Goal: Information Seeking & Learning: Learn about a topic

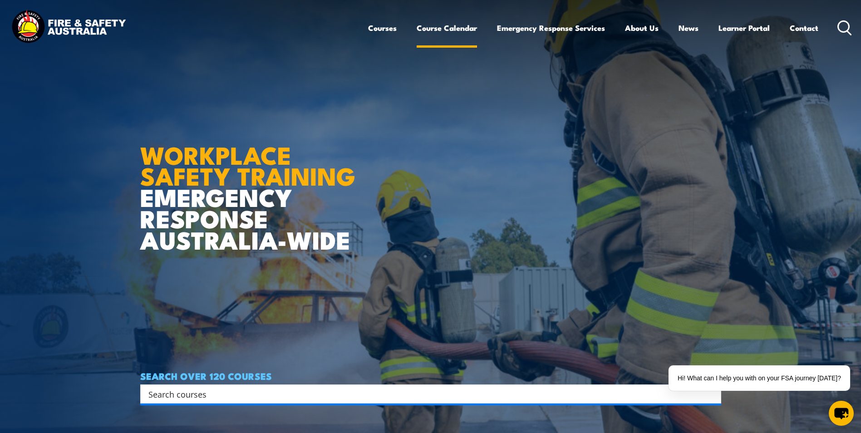
click at [427, 31] on link "Course Calendar" at bounding box center [447, 28] width 60 height 24
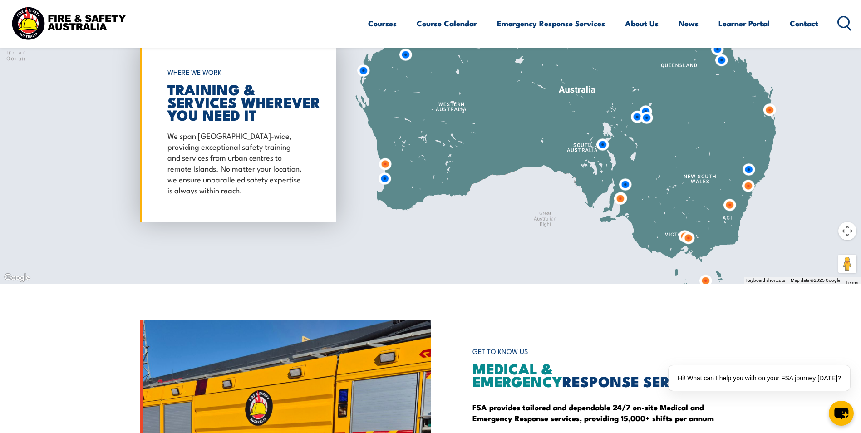
scroll to position [817, 0]
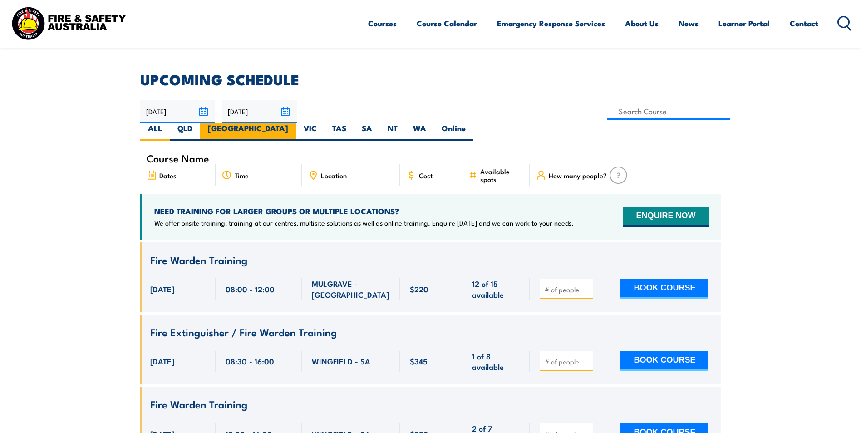
click at [296, 123] on label "NSW" at bounding box center [248, 132] width 96 height 18
click at [294, 123] on input "NSW" at bounding box center [291, 126] width 6 height 6
radio input "true"
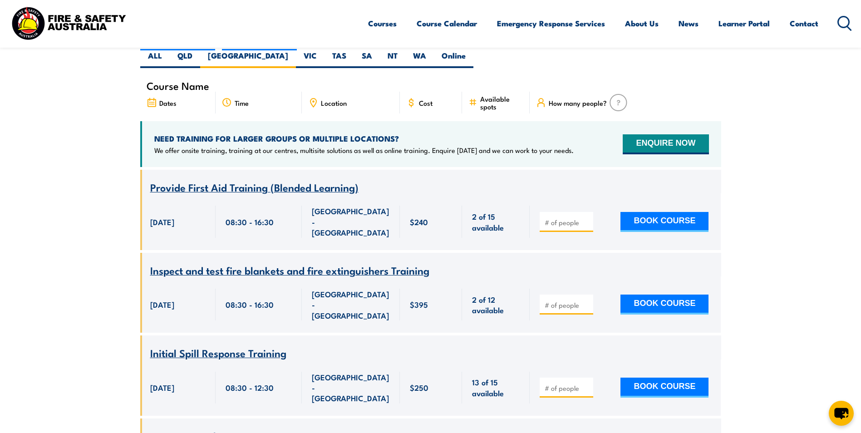
click at [340, 99] on span "Location" at bounding box center [334, 103] width 26 height 8
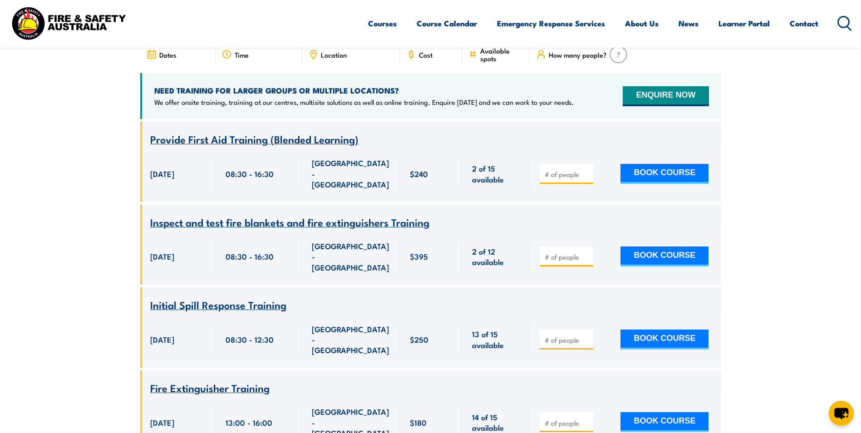
scroll to position [345, 0]
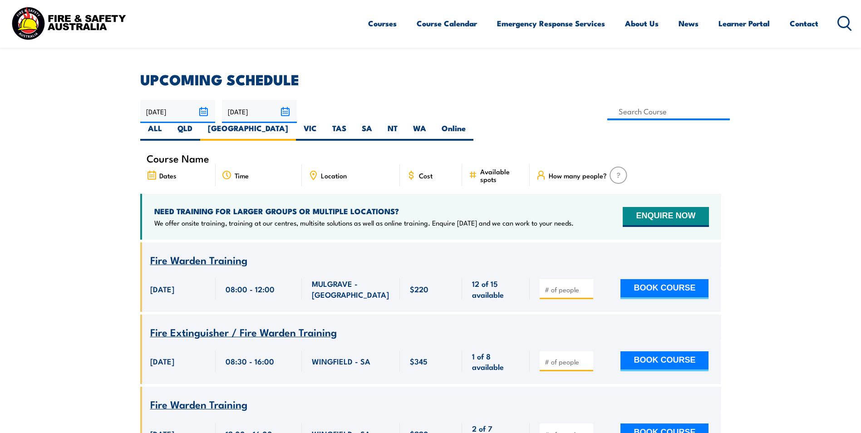
click at [207, 252] on span "Fire Warden Training" at bounding box center [198, 259] width 97 height 15
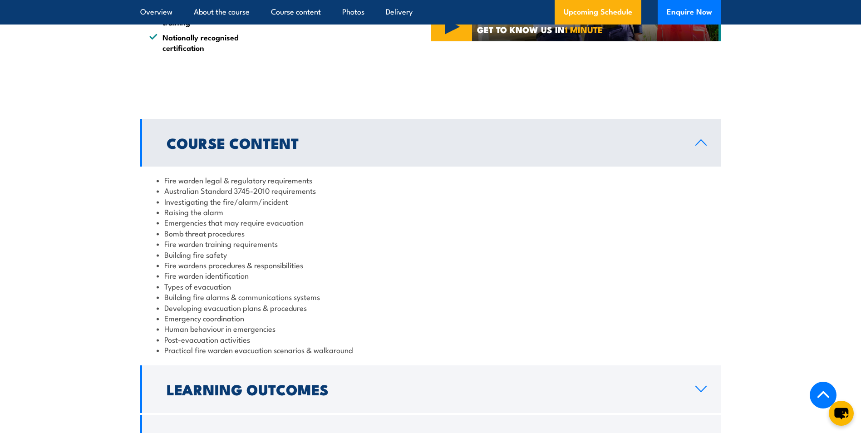
scroll to position [862, 0]
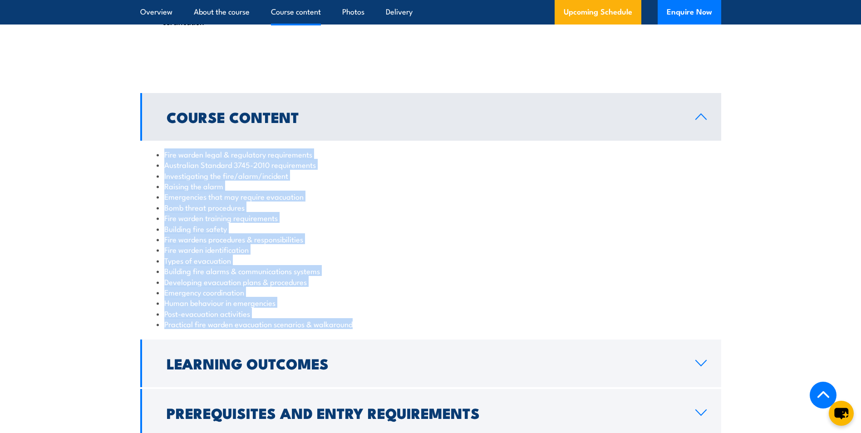
drag, startPoint x: 359, startPoint y: 328, endPoint x: 165, endPoint y: 152, distance: 262.2
click at [165, 152] on ul "Fire warden legal & regulatory requirements Australian Standard 3745-2010 requi…" at bounding box center [431, 239] width 548 height 181
copy ul "Fire warden legal & regulatory requirements Australian Standard 3745-2010 requi…"
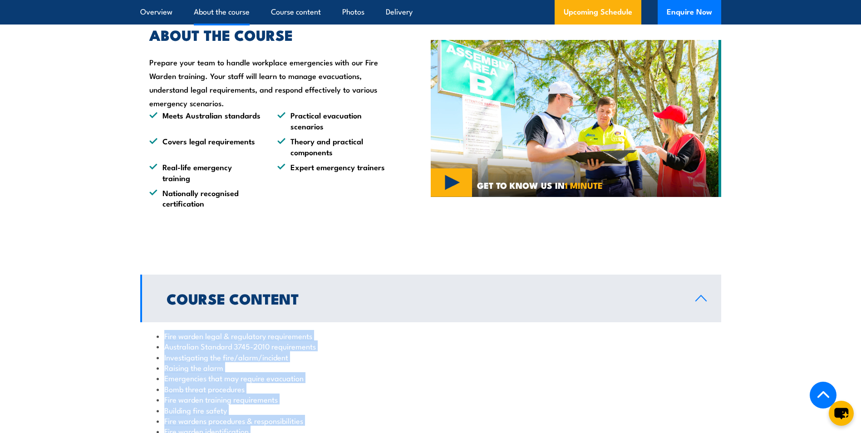
click at [514, 360] on li "Investigating the fire/alarm/incident" at bounding box center [431, 357] width 548 height 10
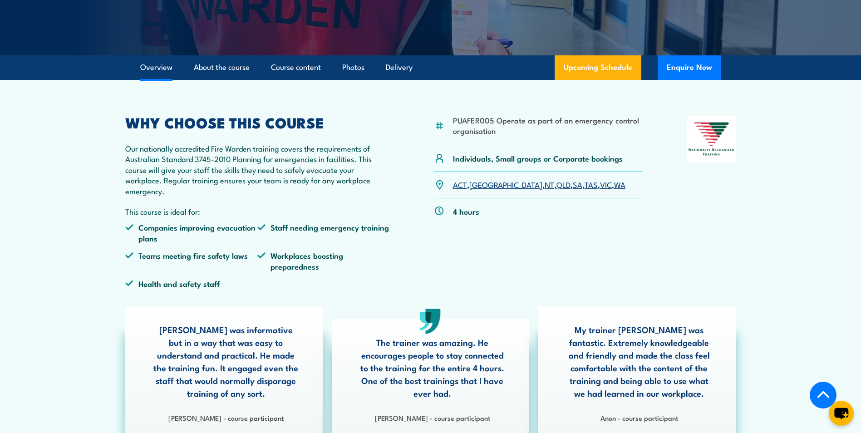
scroll to position [182, 0]
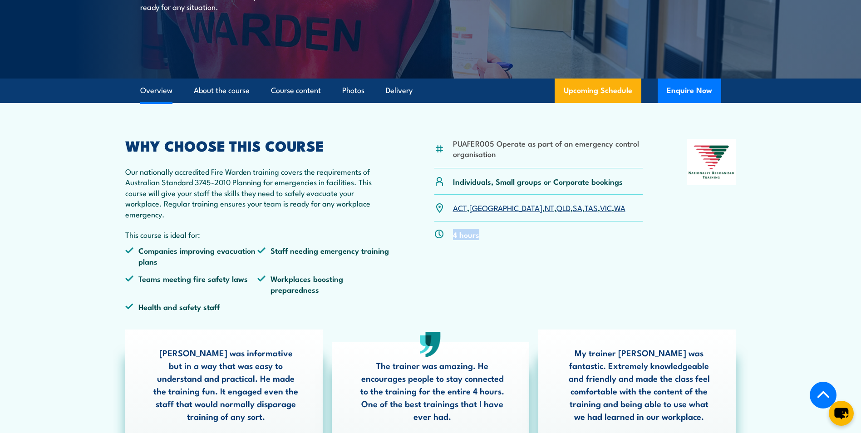
drag, startPoint x: 486, startPoint y: 238, endPoint x: 452, endPoint y: 229, distance: 35.2
click at [452, 229] on div "4 hours" at bounding box center [538, 235] width 209 height 26
copy p "4 hours"
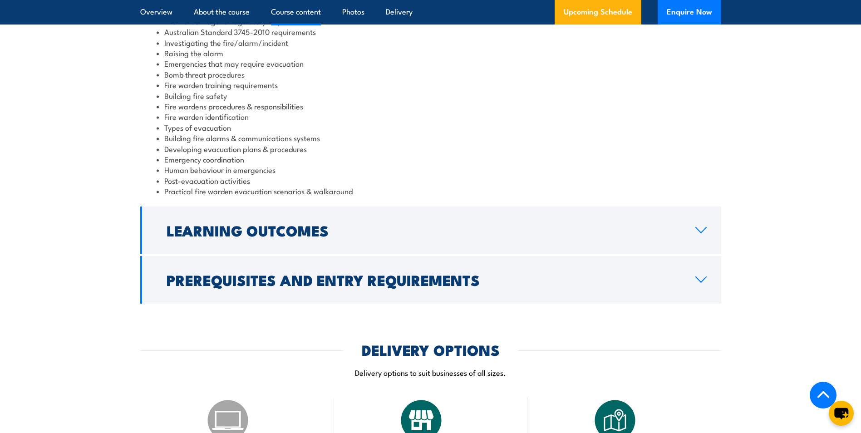
scroll to position [999, 0]
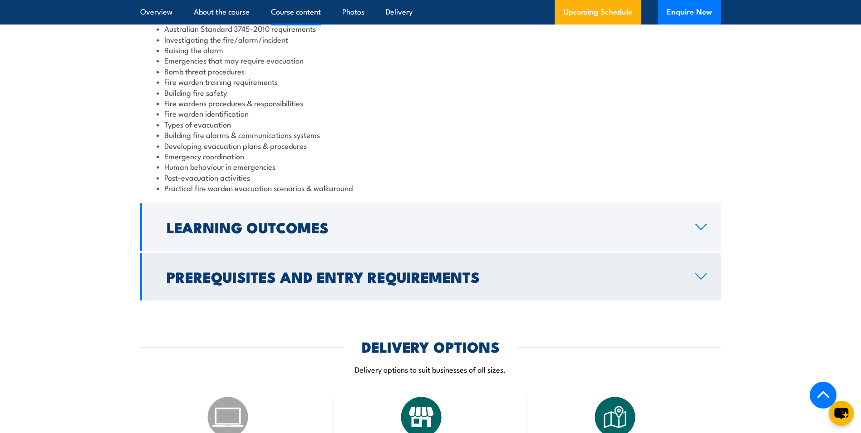
click at [453, 276] on h2 "Prerequisites and Entry Requirements" at bounding box center [424, 276] width 514 height 13
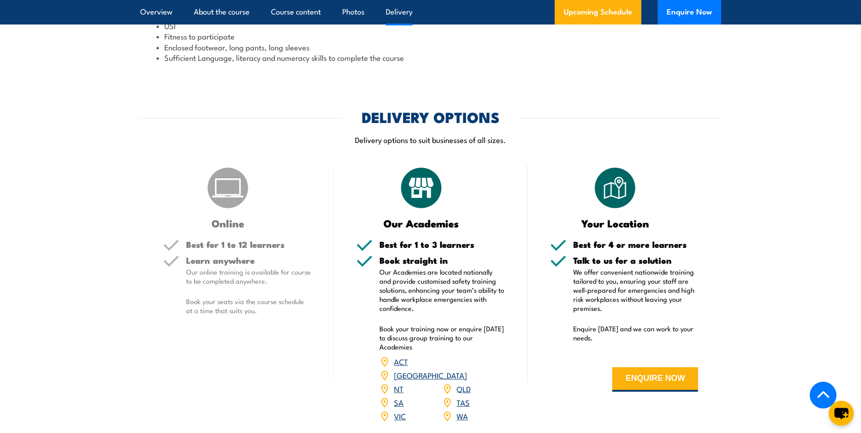
scroll to position [1135, 0]
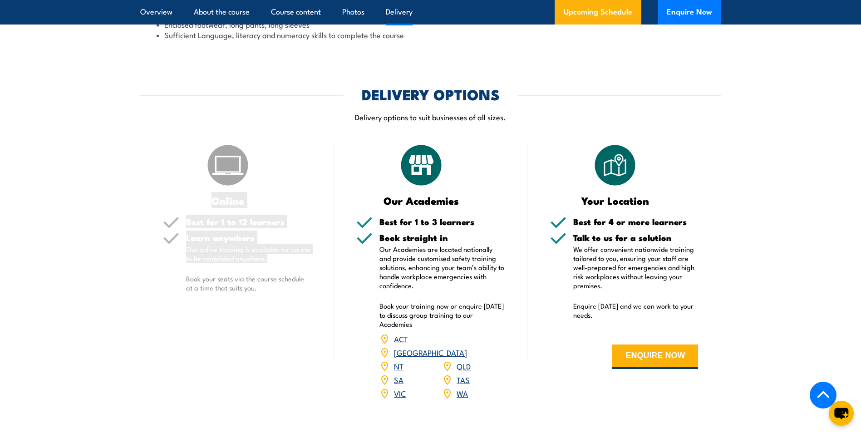
drag, startPoint x: 210, startPoint y: 198, endPoint x: 276, endPoint y: 260, distance: 90.2
click at [276, 260] on div "Online Best for 1 to 12 learners Learn anywhere Our online training is availabl…" at bounding box center [237, 277] width 194 height 269
copy div "Online Best for 1 to 12 learners Learn anywhere Our online training is availabl…"
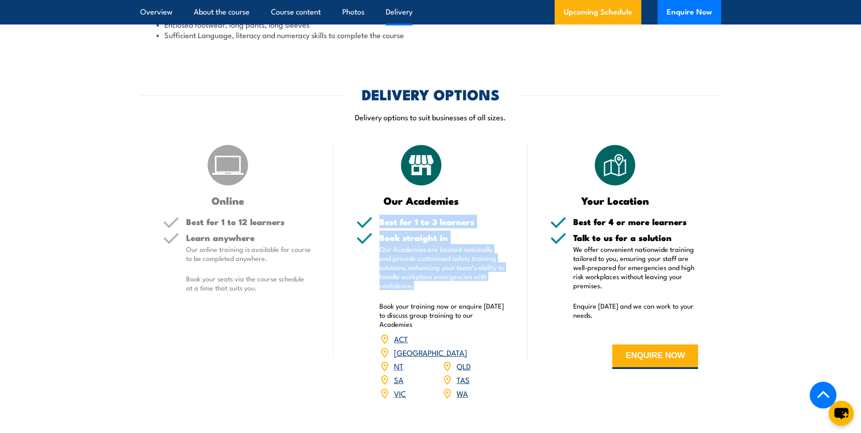
drag, startPoint x: 418, startPoint y: 283, endPoint x: 378, endPoint y: 223, distance: 72.4
click at [378, 223] on div "Best for 1 to 3 learners Book straight in Our Academies are located nationally …" at bounding box center [430, 314] width 148 height 194
copy div "Best for 1 to 3 learners Book straight in Our Academies are located nationally …"
click at [403, 283] on p "Our Academies are located nationally and provide customised safety training sol…" at bounding box center [441, 267] width 125 height 45
drag, startPoint x: 420, startPoint y: 290, endPoint x: 400, endPoint y: 223, distance: 70.1
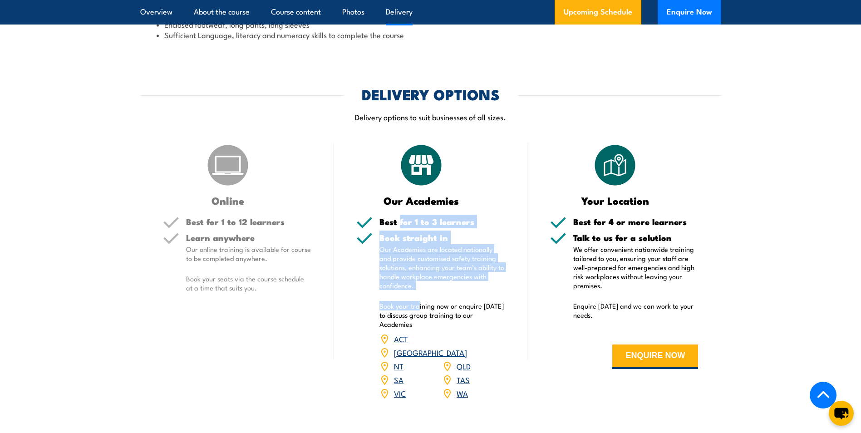
click at [400, 223] on div "Best for 1 to 3 learners Book straight in Our Academies are located nationally …" at bounding box center [430, 314] width 148 height 194
drag, startPoint x: 400, startPoint y: 223, endPoint x: 424, endPoint y: 283, distance: 65.0
click at [424, 283] on p "Our Academies are located nationally and provide customised safety training sol…" at bounding box center [441, 267] width 125 height 45
drag, startPoint x: 417, startPoint y: 286, endPoint x: 382, endPoint y: 200, distance: 93.2
click at [382, 200] on div "Our Academies Best for 1 to 3 learners Book straight in Our Academies are locat…" at bounding box center [431, 277] width 194 height 269
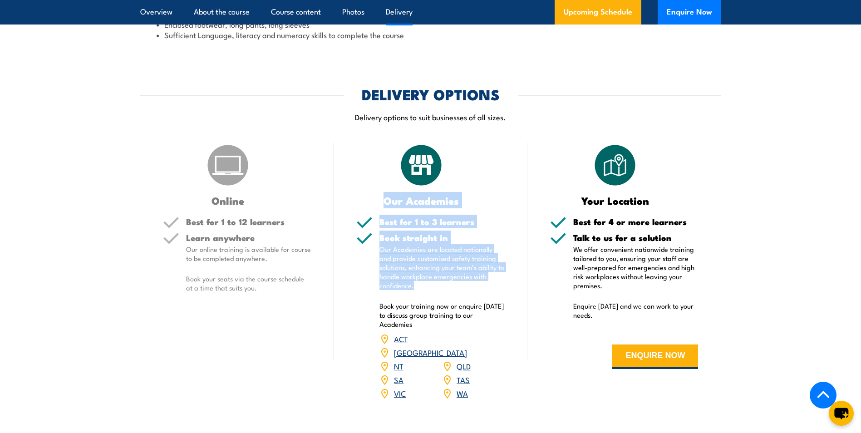
copy div "Our Academies Best for 1 to 3 learners Book straight in Our Academies are locat…"
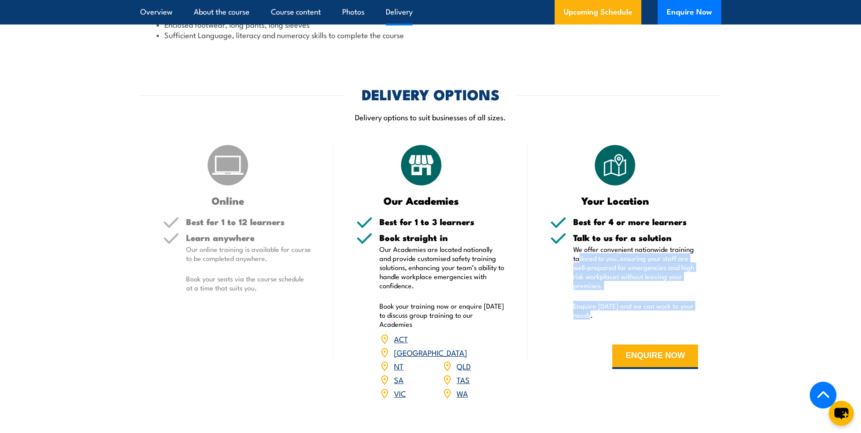
drag, startPoint x: 606, startPoint y: 312, endPoint x: 580, endPoint y: 258, distance: 59.9
click at [580, 258] on div "Talk to us for a solution We offer convenient nationwide training tailored to y…" at bounding box center [635, 282] width 125 height 98
drag, startPoint x: 580, startPoint y: 258, endPoint x: 586, endPoint y: 289, distance: 31.0
click at [585, 289] on p "We offer convenient nationwide training tailored to you, ensuring your staff ar…" at bounding box center [635, 267] width 125 height 45
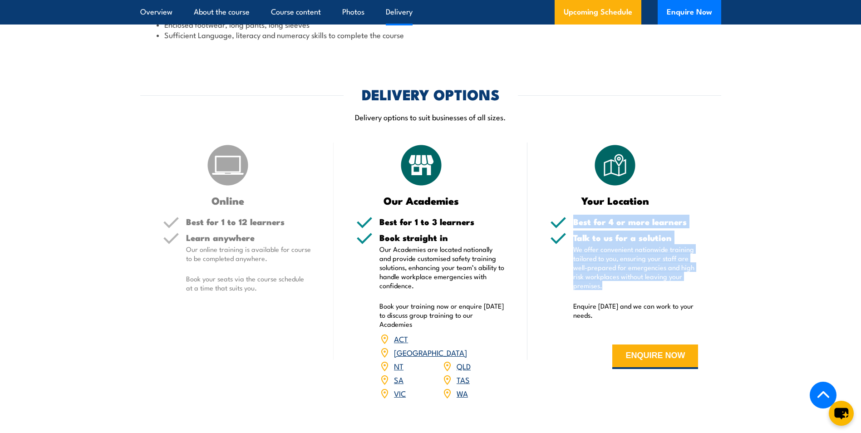
drag, startPoint x: 610, startPoint y: 283, endPoint x: 574, endPoint y: 219, distance: 73.2
click at [574, 219] on div "Best for 4 or more learners Talk to us for a solution We offer convenient natio…" at bounding box center [624, 299] width 148 height 165
drag, startPoint x: 574, startPoint y: 219, endPoint x: 591, endPoint y: 243, distance: 29.2
click at [591, 242] on h5 "Talk to us for a solution" at bounding box center [635, 237] width 125 height 9
drag, startPoint x: 610, startPoint y: 286, endPoint x: 581, endPoint y: 202, distance: 88.0
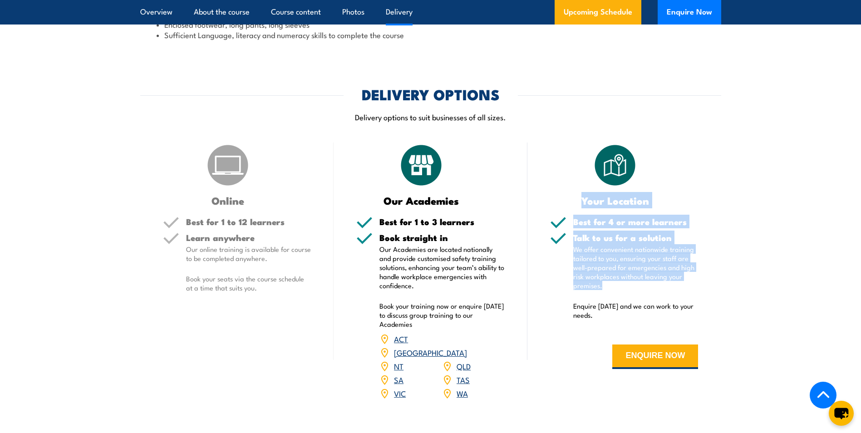
click at [581, 202] on div "Your Location Best for 4 or more learners Talk to us for a solution We offer co…" at bounding box center [624, 277] width 194 height 269
copy div "Your Location Best for 4 or more learners Talk to us for a solution We offer co…"
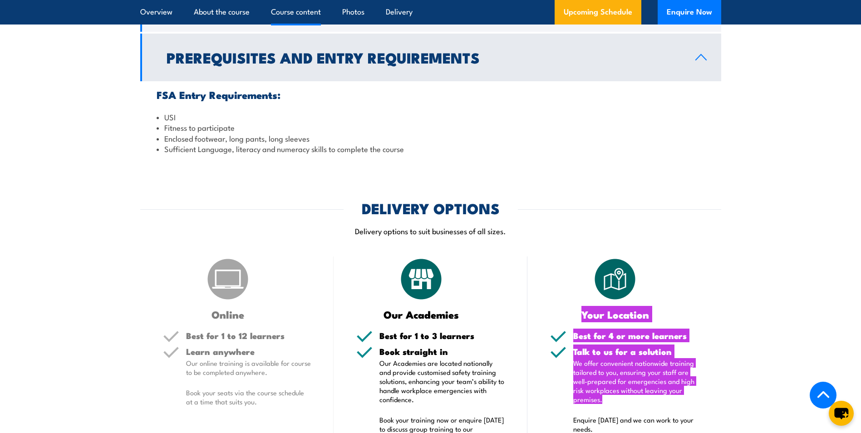
scroll to position [862, 0]
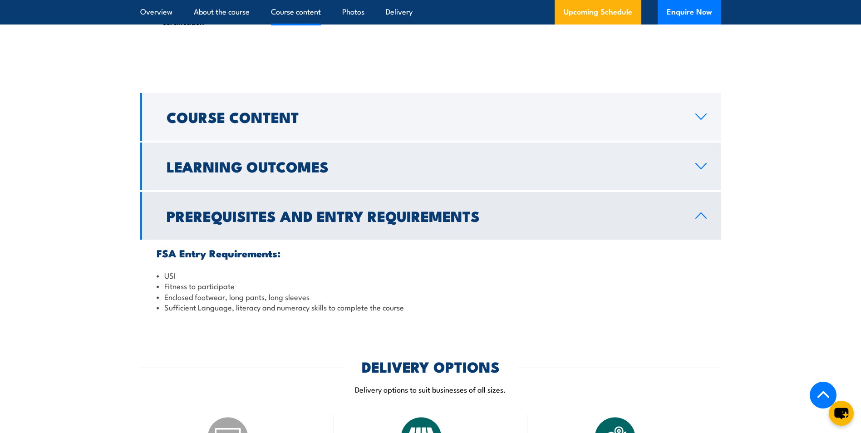
click at [425, 169] on h2 "Learning Outcomes" at bounding box center [424, 166] width 514 height 13
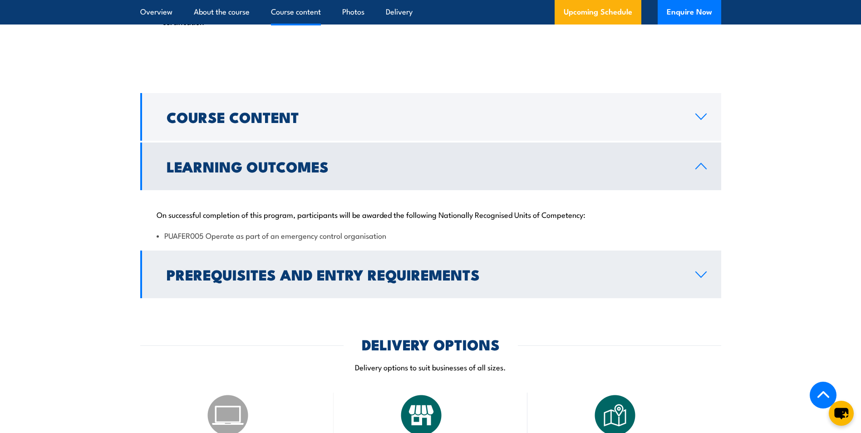
click at [485, 283] on link "Prerequisites and Entry Requirements" at bounding box center [430, 275] width 581 height 48
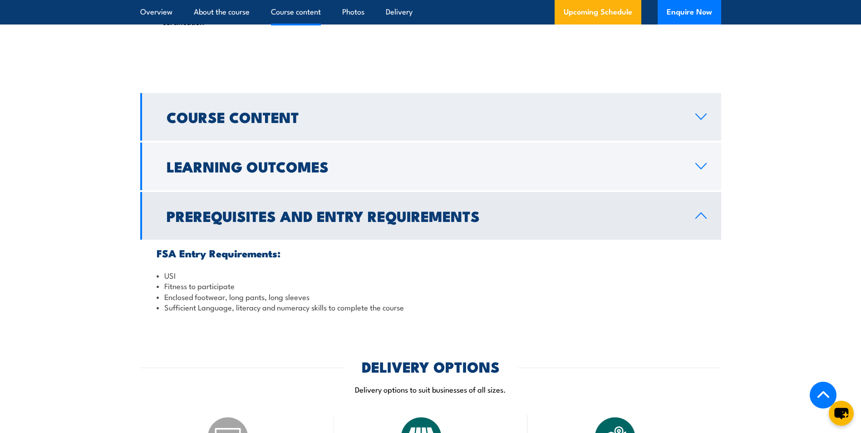
click at [300, 102] on link "Course Content" at bounding box center [430, 117] width 581 height 48
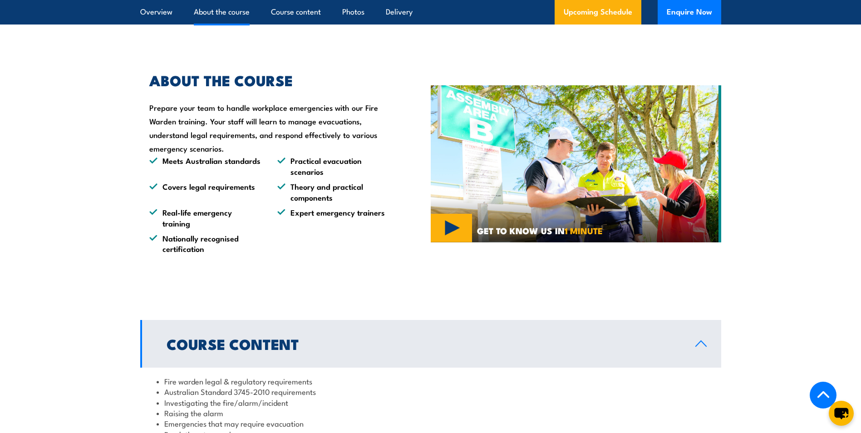
click at [414, 337] on h2 "Course Content" at bounding box center [424, 343] width 514 height 13
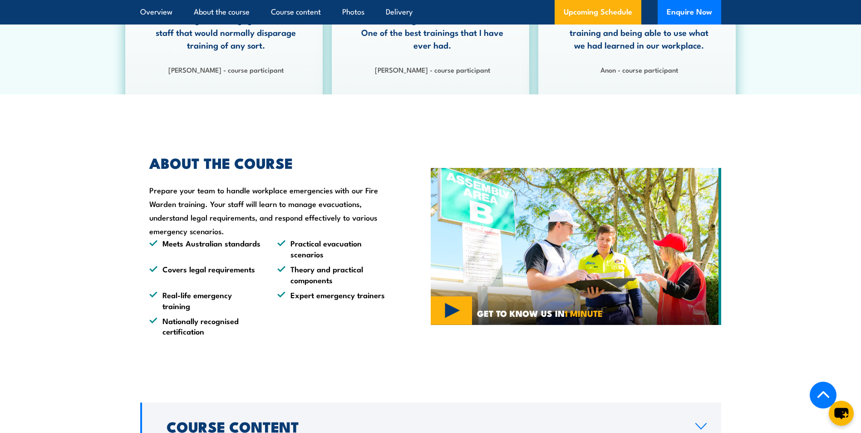
scroll to position [545, 0]
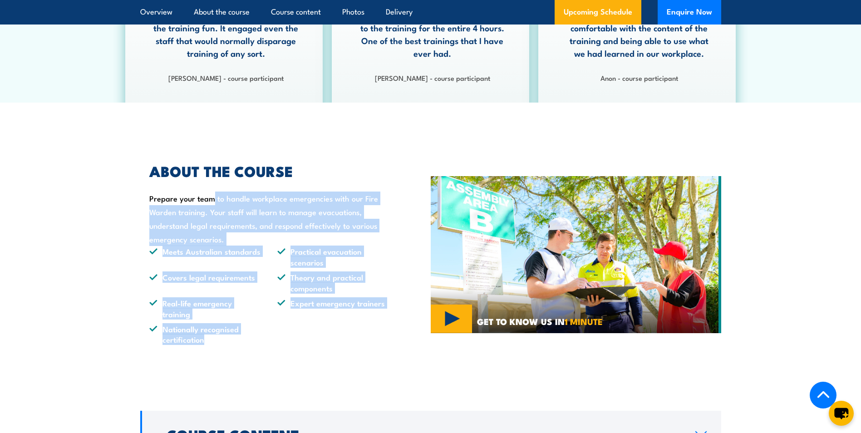
drag, startPoint x: 143, startPoint y: 197, endPoint x: 219, endPoint y: 346, distance: 167.1
click at [219, 346] on div "ABOUT THE COURSE Prepare your team to handle workplace emergencies with our Fir…" at bounding box center [285, 255] width 290 height 226
copy div "Prepare your team to handle workplace emergencies with our Fire Warden training…"
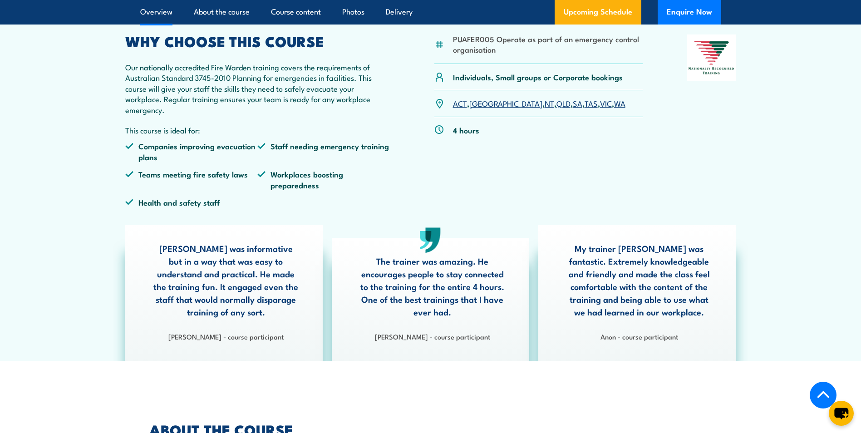
scroll to position [227, 0]
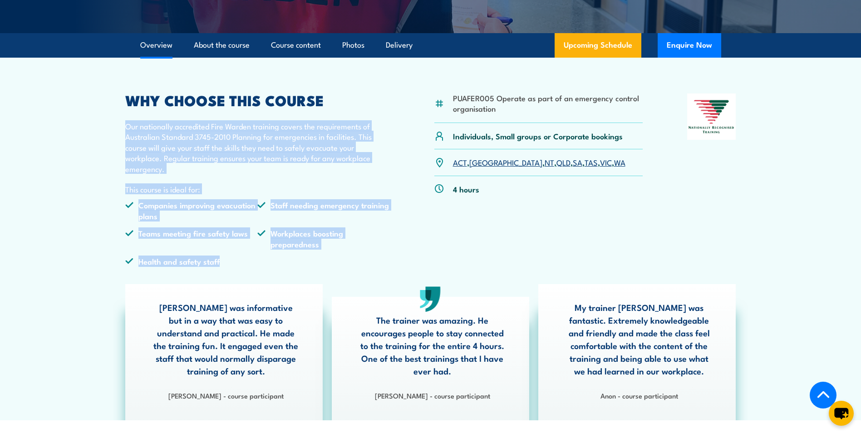
drag, startPoint x: 129, startPoint y: 128, endPoint x: 220, endPoint y: 270, distance: 168.5
click at [220, 270] on div "WHY CHOOSE THIS COURSE Our nationally accredited Fire Warden training covers th…" at bounding box center [257, 184] width 265 height 180
copy div "Our nationally accredited Fire Warden training covers the requirements of Austr…"
click at [394, 191] on div "PUAFER005 Operate as part of an emergency control organisation Individuals, Sma…" at bounding box center [430, 184] width 611 height 180
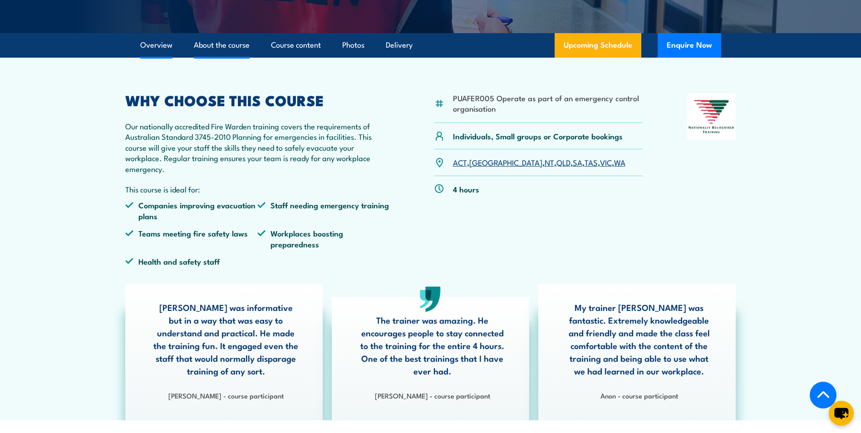
click at [234, 45] on link "About the course" at bounding box center [222, 45] width 56 height 24
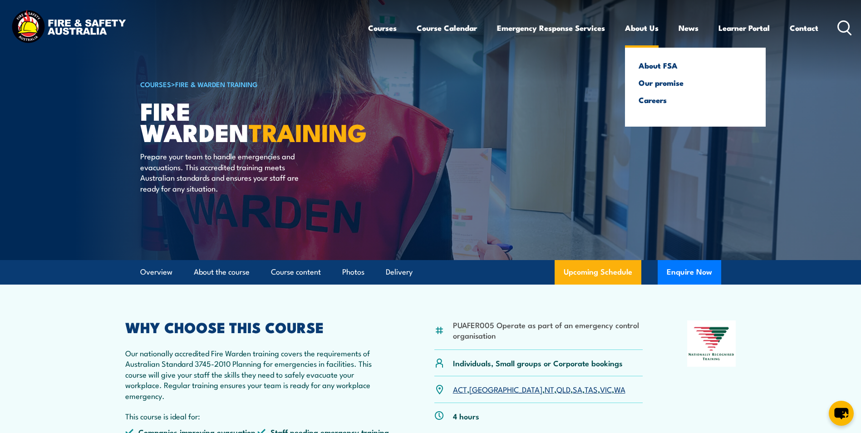
click at [630, 26] on link "About Us" at bounding box center [642, 28] width 34 height 24
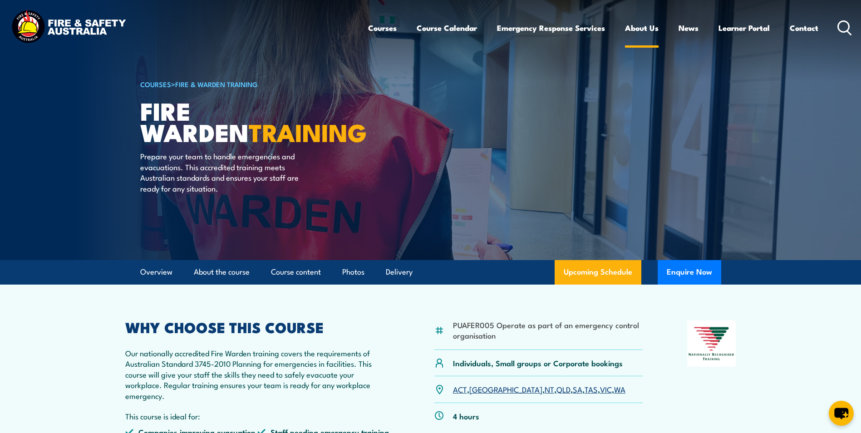
click at [630, 24] on link "About Us" at bounding box center [642, 28] width 34 height 24
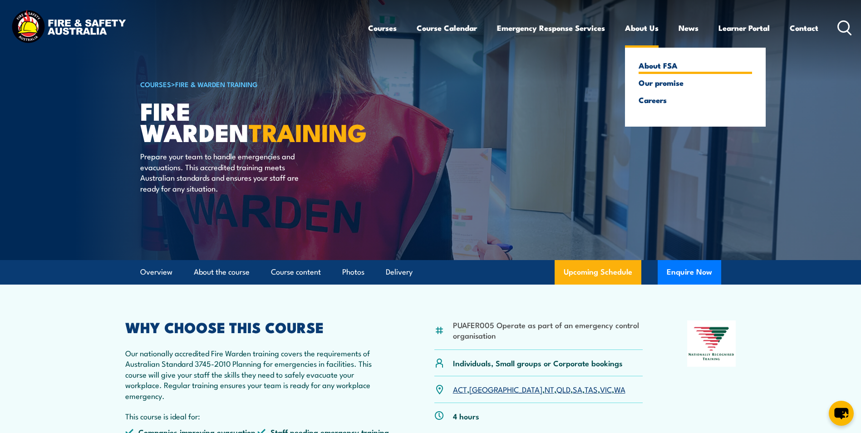
click at [656, 68] on link "About FSA" at bounding box center [695, 65] width 113 height 8
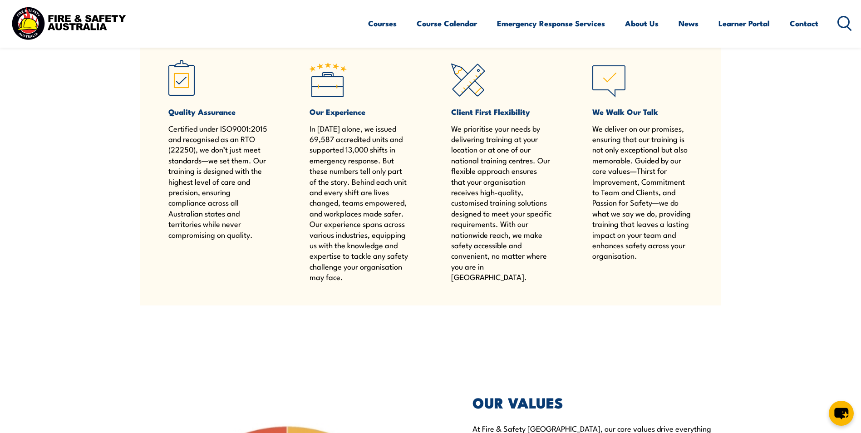
scroll to position [681, 0]
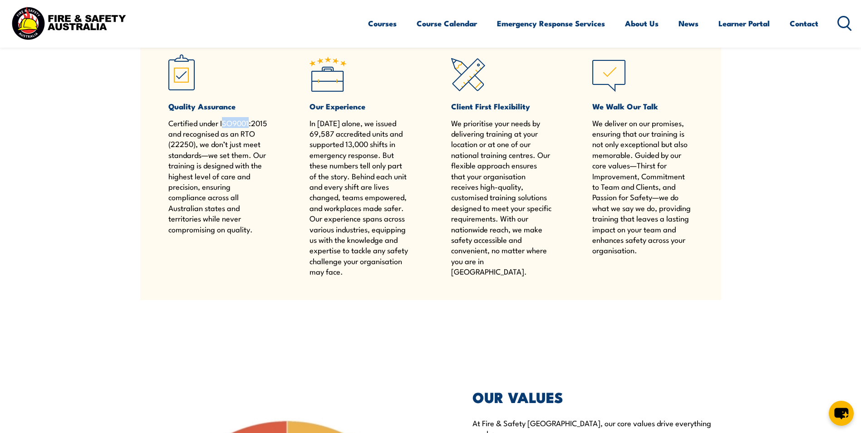
drag, startPoint x: 222, startPoint y: 120, endPoint x: 249, endPoint y: 120, distance: 26.8
click at [249, 120] on p "Certified under ISO9001:2015 and recognised as an RTO (22250), we don’t just me…" at bounding box center [218, 176] width 100 height 117
drag, startPoint x: 249, startPoint y: 120, endPoint x: 276, endPoint y: 151, distance: 40.9
click at [276, 151] on div "Quality Assurance Certified under ISO9001:2015 and recognised as an RTO (22250)…" at bounding box center [430, 164] width 525 height 225
drag, startPoint x: 220, startPoint y: 123, endPoint x: 269, endPoint y: 123, distance: 49.0
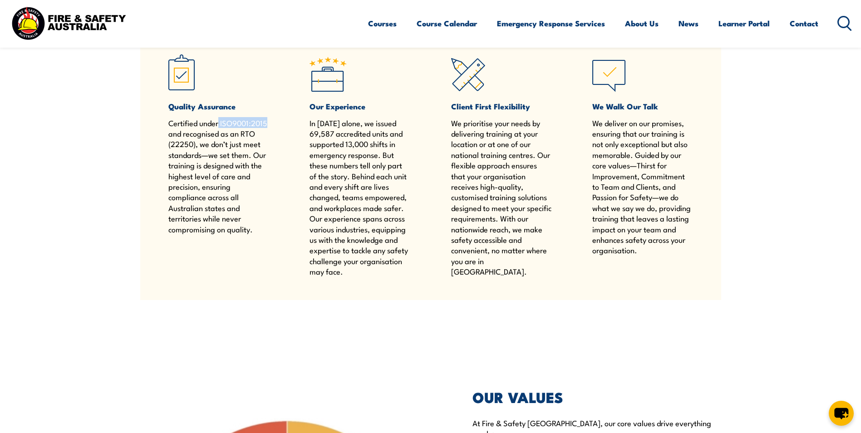
click at [269, 123] on div "Quality Assurance Certified under ISO9001:2015 and recognised as an RTO (22250)…" at bounding box center [430, 164] width 525 height 225
copy p "ISO9001:2015"
click at [397, 261] on p "In [DATE] alone, we issued 69,587 accredited units and supported 13,000 shifts …" at bounding box center [360, 197] width 100 height 159
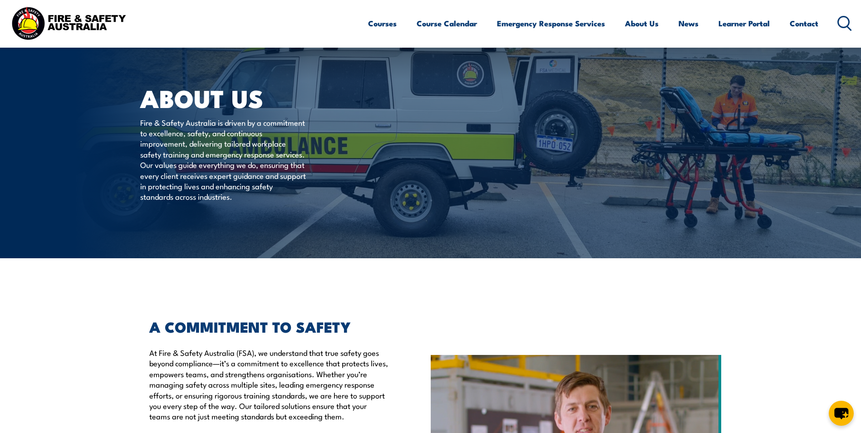
scroll to position [0, 0]
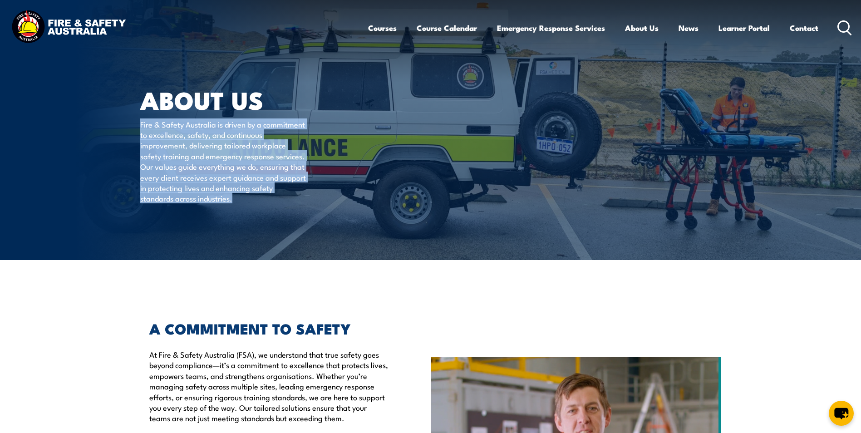
drag, startPoint x: 297, startPoint y: 199, endPoint x: 141, endPoint y: 123, distance: 173.6
click at [141, 123] on p "Fire & Safety Australia is driven by a commitment to excellence, safety, and co…" at bounding box center [223, 161] width 166 height 85
copy p "Fire & Safety Australia is driven by a commitment to excellence, safety, and co…"
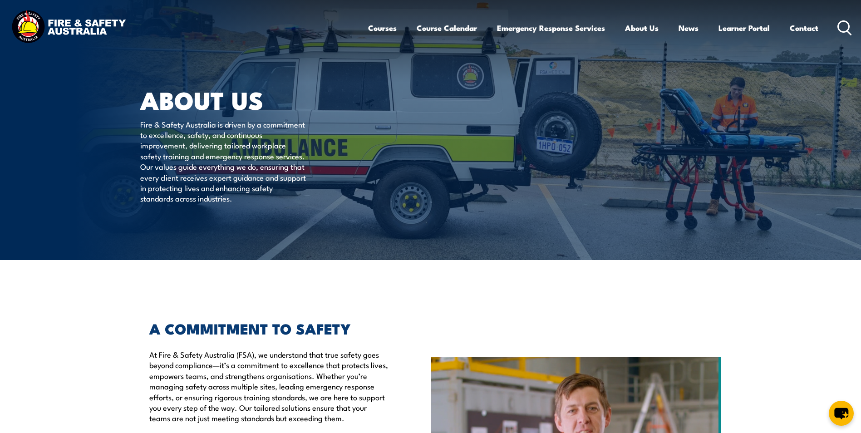
drag, startPoint x: 438, startPoint y: 314, endPoint x: 461, endPoint y: 301, distance: 26.4
drag, startPoint x: 159, startPoint y: 354, endPoint x: 234, endPoint y: 351, distance: 75.4
click at [234, 351] on p "At Fire & Safety Australia (FSA), we understand that true safety goes beyond co…" at bounding box center [269, 386] width 240 height 74
copy p "Fire & Safety [GEOGRAPHIC_DATA]"
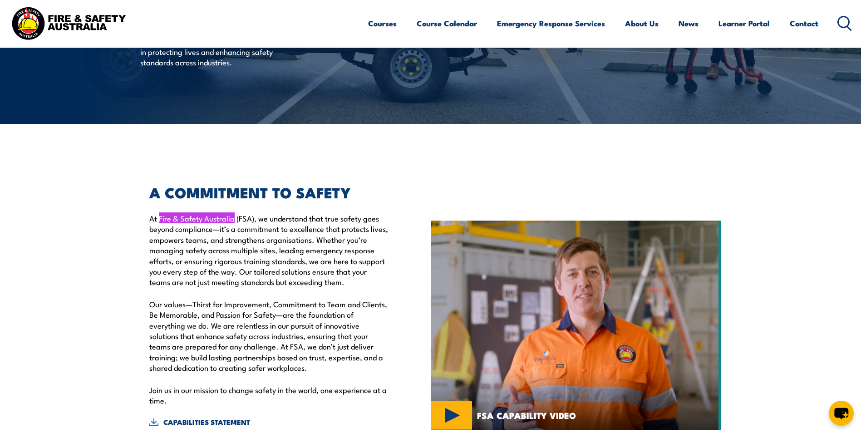
scroll to position [363, 0]
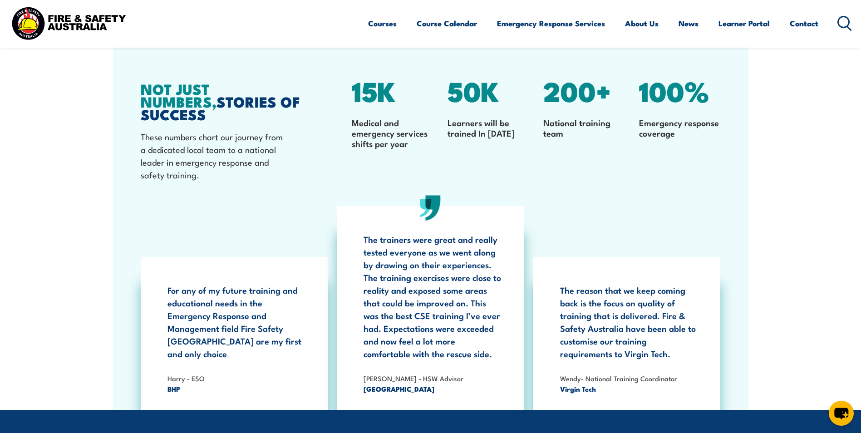
scroll to position [2808, 0]
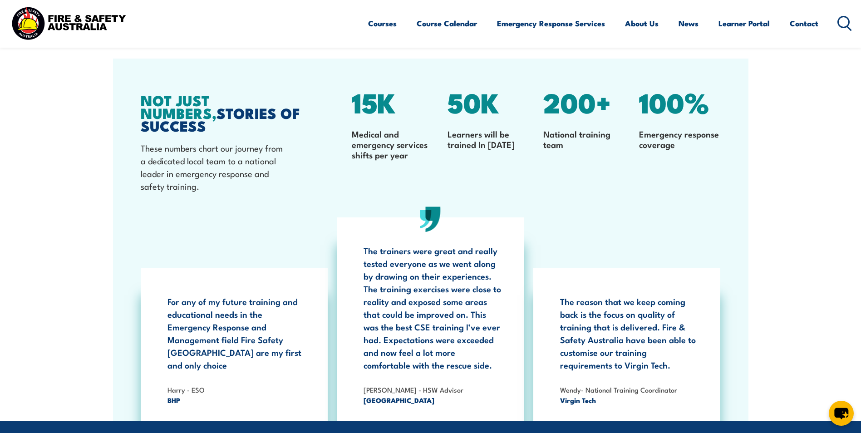
click at [58, 160] on section "NOT JUST NUMBERS, STORIES OF SUCCESS These numbers chart our journey from a ded…" at bounding box center [430, 240] width 861 height 363
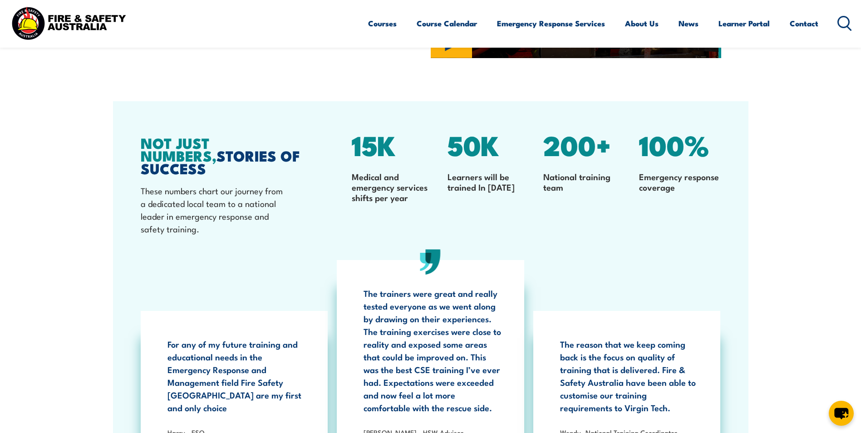
scroll to position [2354, 0]
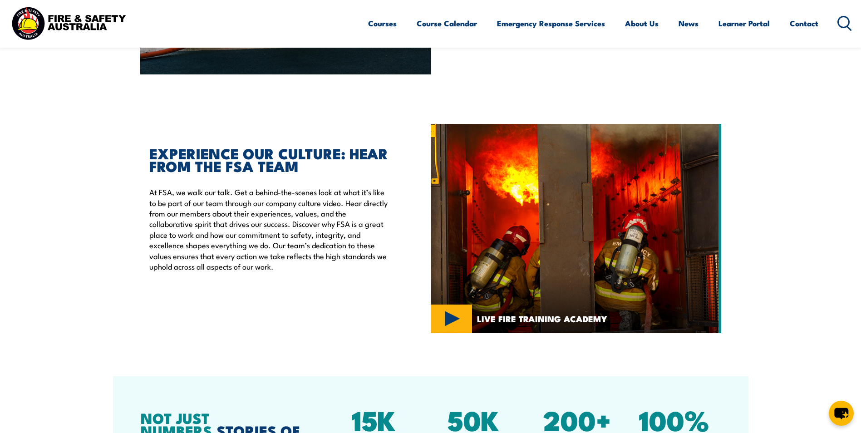
click at [43, 15] on img at bounding box center [68, 23] width 119 height 39
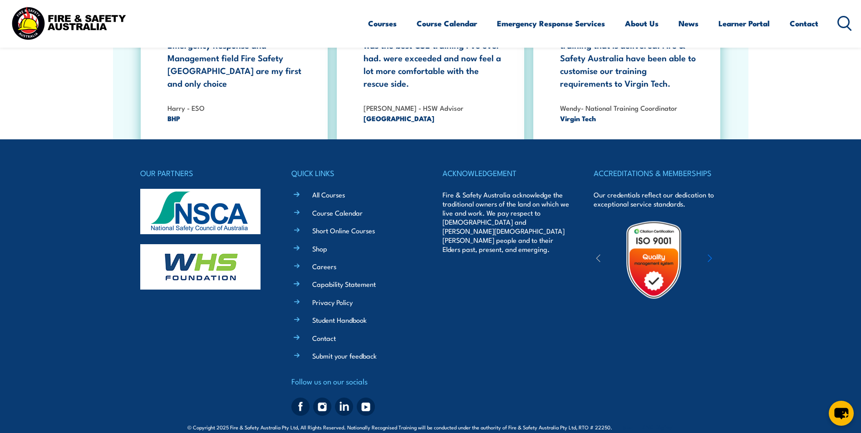
scroll to position [1679, 0]
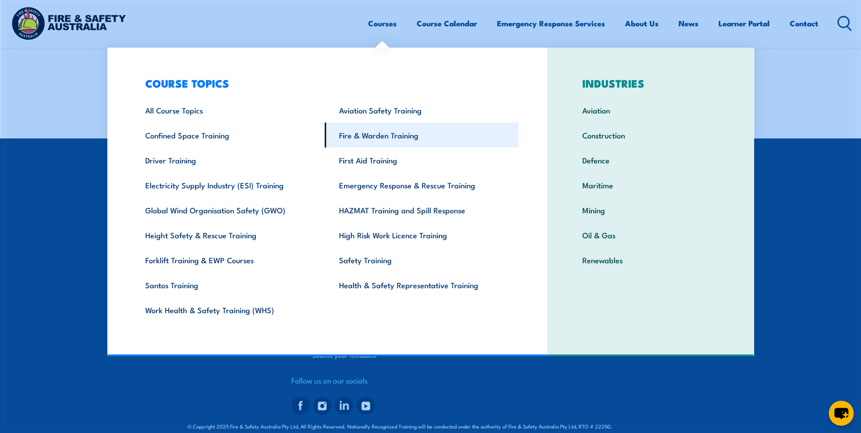
click at [340, 133] on link "Fire & Warden Training" at bounding box center [422, 135] width 194 height 25
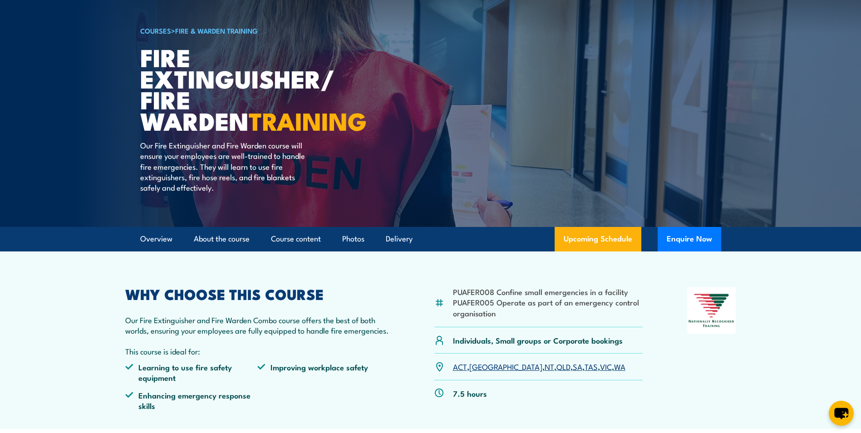
scroll to position [45, 0]
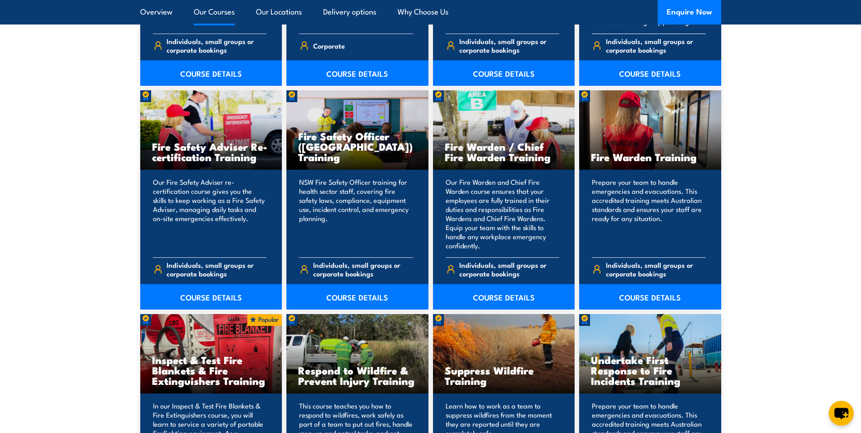
scroll to position [1180, 0]
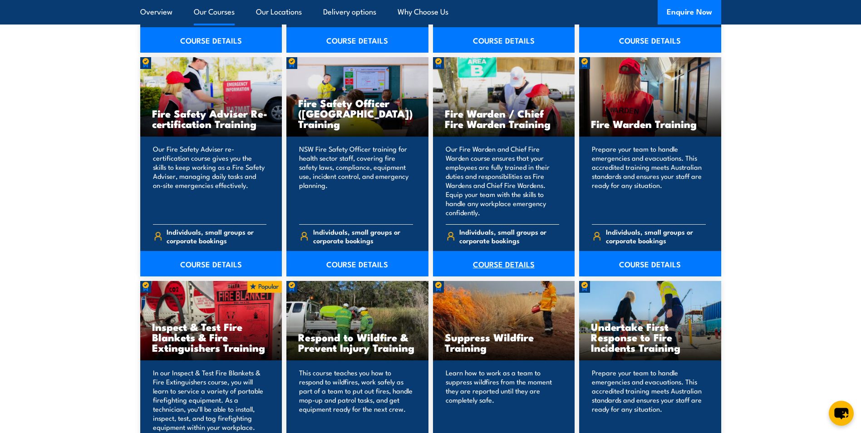
click at [512, 262] on link "COURSE DETAILS" at bounding box center [504, 263] width 142 height 25
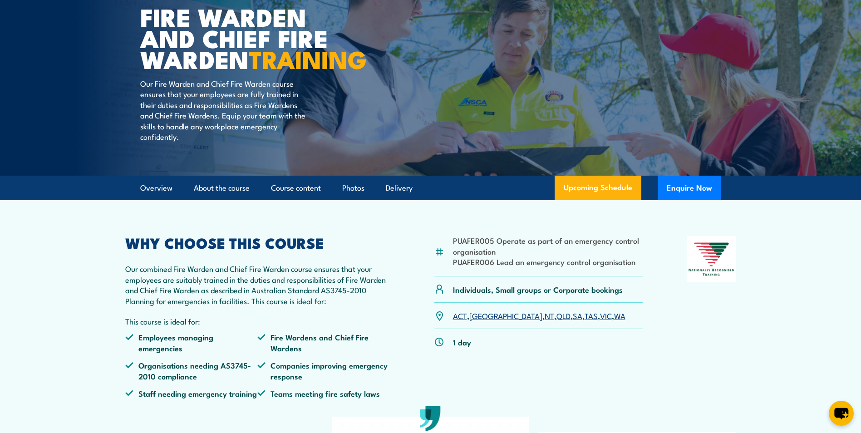
scroll to position [91, 0]
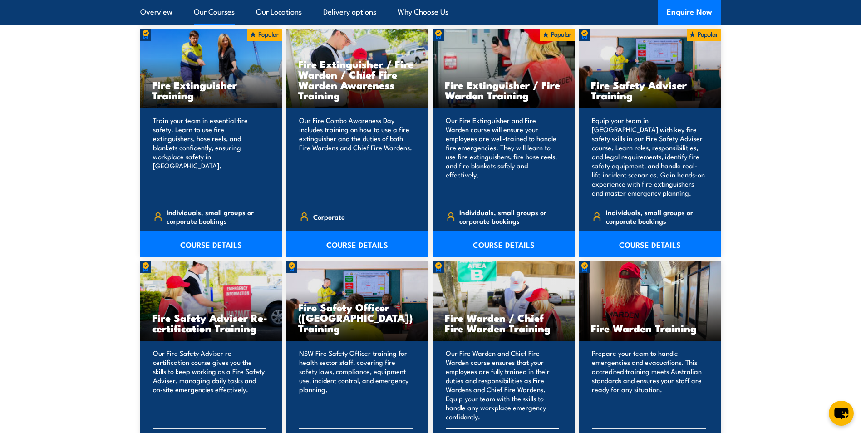
scroll to position [953, 0]
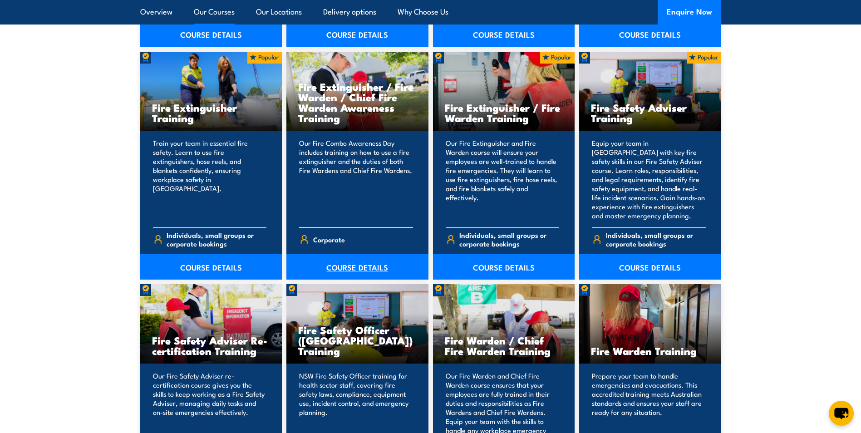
click at [351, 267] on link "COURSE DETAILS" at bounding box center [357, 266] width 142 height 25
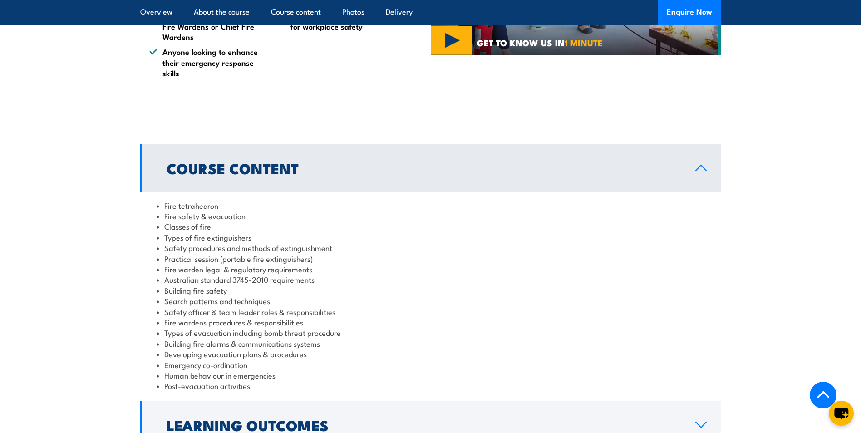
scroll to position [681, 0]
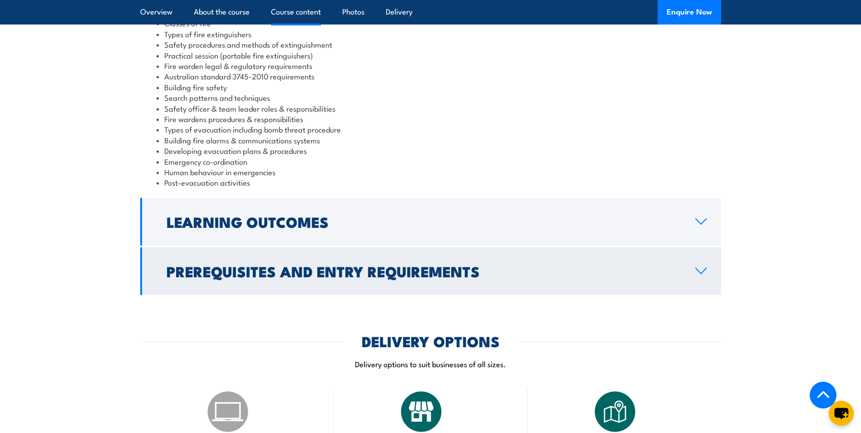
click at [439, 255] on link "Prerequisites and Entry Requirements" at bounding box center [430, 271] width 581 height 48
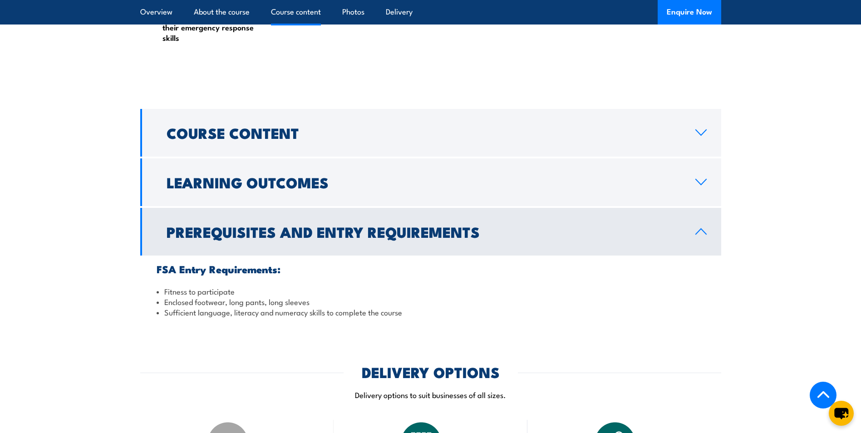
scroll to position [685, 0]
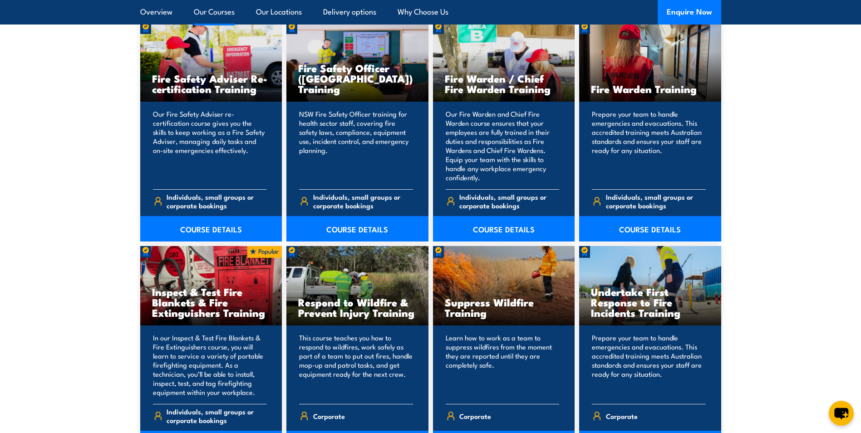
scroll to position [1180, 0]
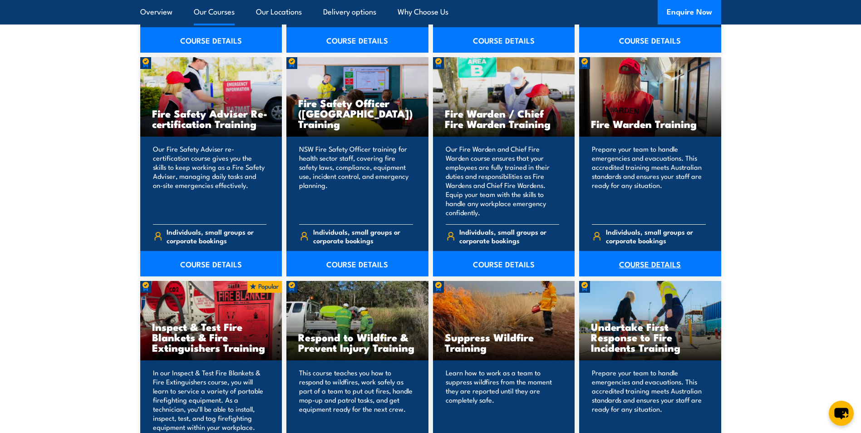
click at [638, 266] on link "COURSE DETAILS" at bounding box center [650, 263] width 142 height 25
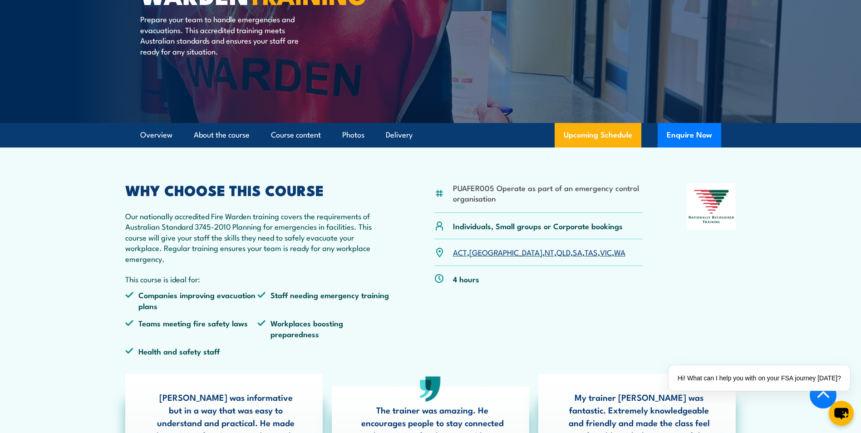
scroll to position [136, 0]
